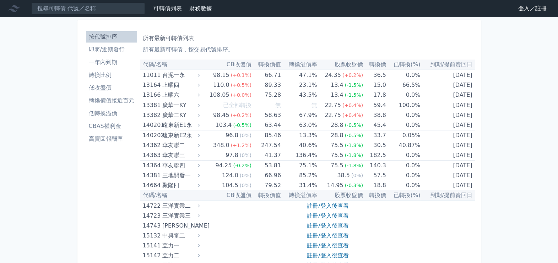
click at [107, 48] on li "即將/近期發行" at bounding box center [111, 49] width 51 height 9
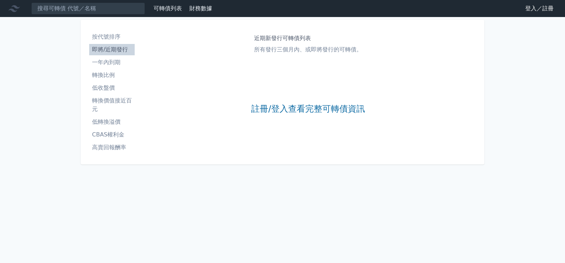
click at [108, 51] on li "即將/近期發行" at bounding box center [111, 49] width 45 height 9
click at [307, 113] on link "註冊/登入查看完整可轉債資訊" at bounding box center [308, 109] width 114 height 11
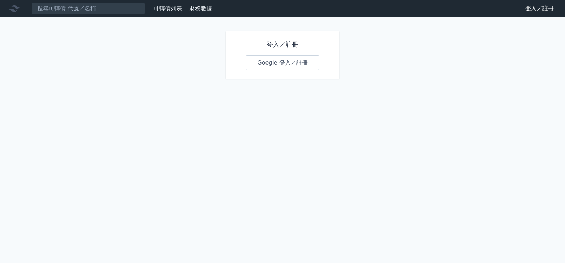
click at [288, 66] on link "Google 登入／註冊" at bounding box center [282, 62] width 74 height 15
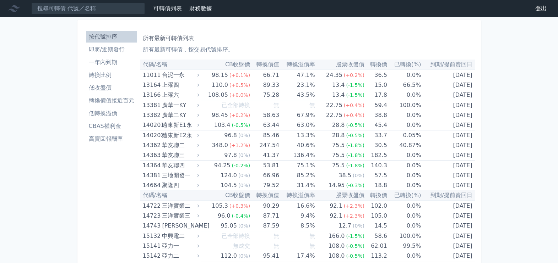
click at [105, 49] on li "即將/近期發行" at bounding box center [111, 49] width 51 height 9
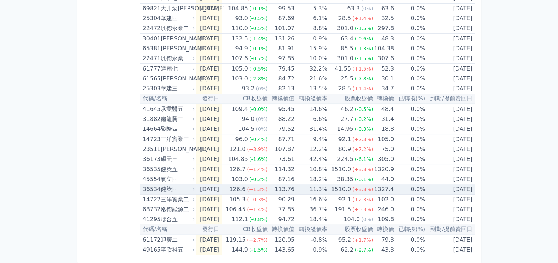
scroll to position [230, 0]
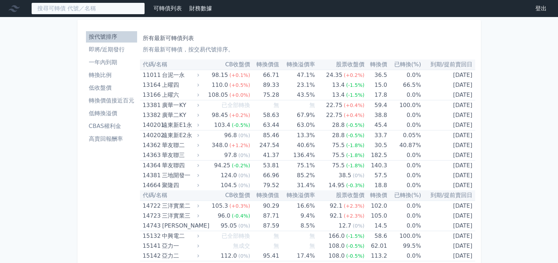
click at [94, 7] on input at bounding box center [88, 8] width 114 height 12
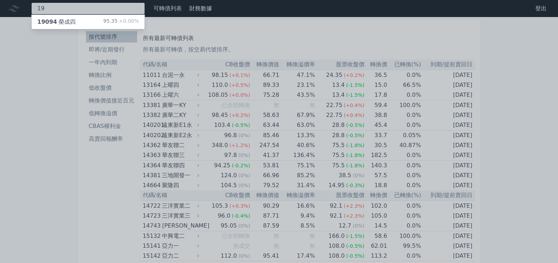
type input "1"
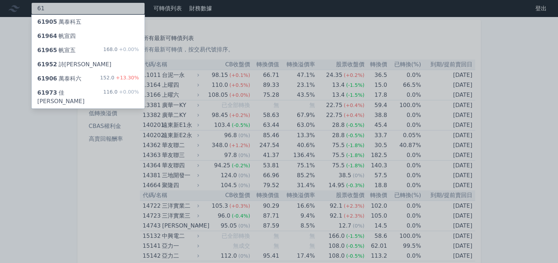
type input "6"
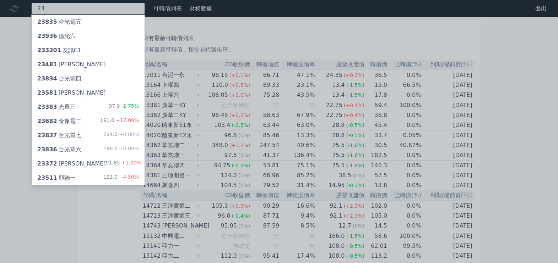
type input "2"
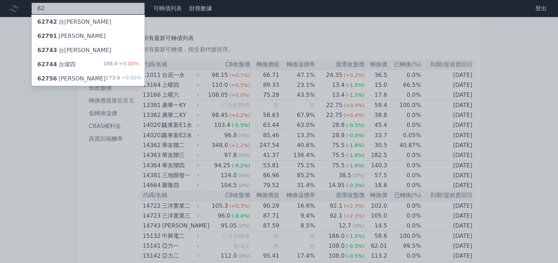
type input "6"
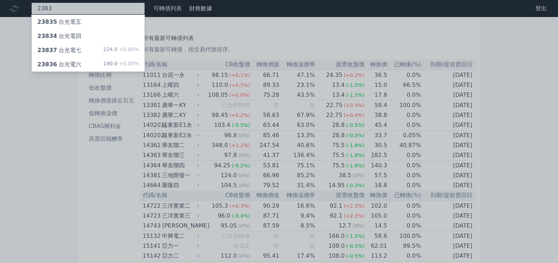
type input "2383"
click at [65, 49] on div "23837 台光電七" at bounding box center [59, 50] width 44 height 9
click at [51, 4] on div at bounding box center [279, 131] width 558 height 263
click at [51, 6] on div "2383 23835 台光電五 23834 台光電四 23837 台光電七 224.0 +0.00% 23836 台光電六 190.0 +0.00%" at bounding box center [88, 8] width 114 height 12
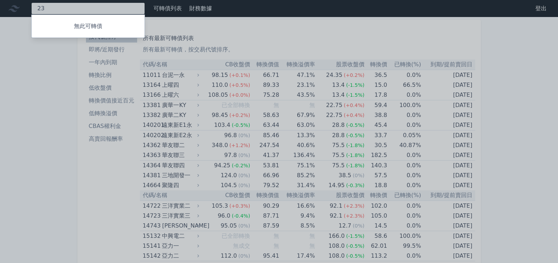
type input "2"
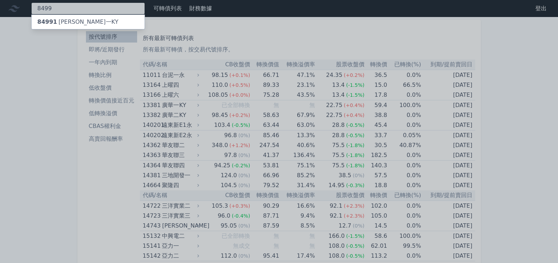
type input "8499"
click at [52, 22] on span "84991" at bounding box center [47, 21] width 20 height 7
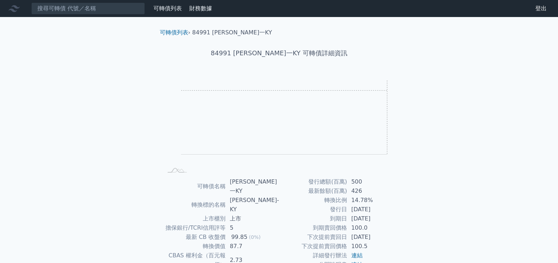
scroll to position [44, 0]
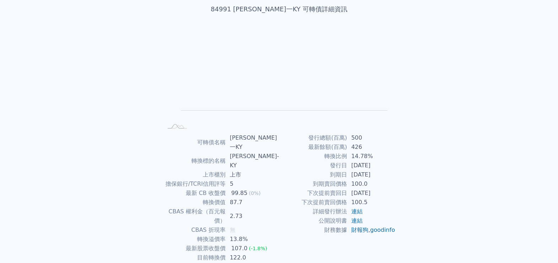
drag, startPoint x: 236, startPoint y: 174, endPoint x: 371, endPoint y: 253, distance: 156.4
click at [371, 253] on div "可轉債列表 › 84991 鼎炫一KY 84991 鼎炫一KY 可轉債詳細資訊 Zoom Out L L Chart created using amChar…" at bounding box center [279, 142] width 250 height 339
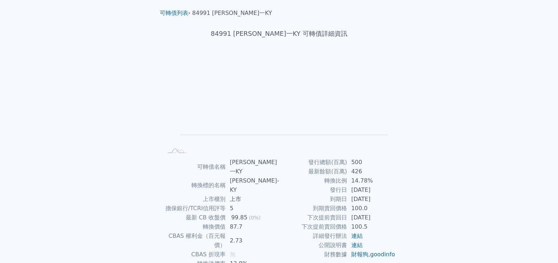
scroll to position [0, 0]
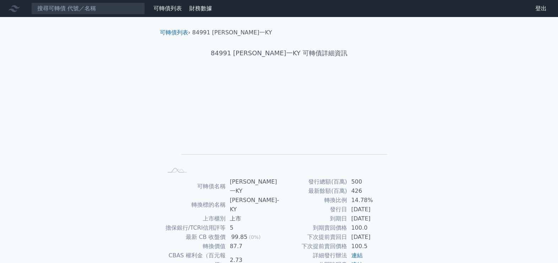
click at [164, 7] on link "可轉債列表" at bounding box center [167, 8] width 28 height 7
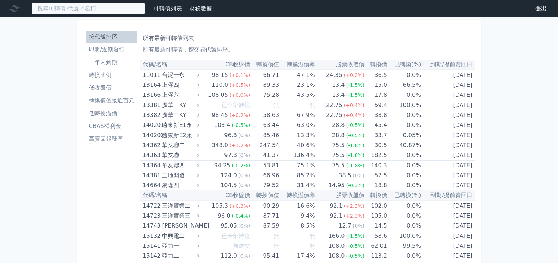
click at [91, 10] on input at bounding box center [88, 8] width 114 height 12
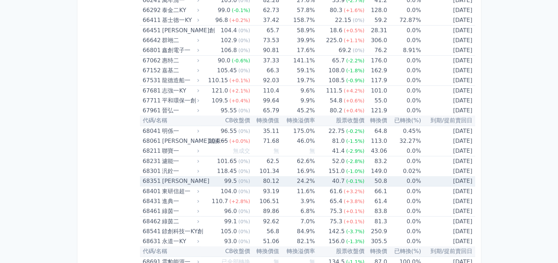
scroll to position [3506, 0]
